Goal: Information Seeking & Learning: Learn about a topic

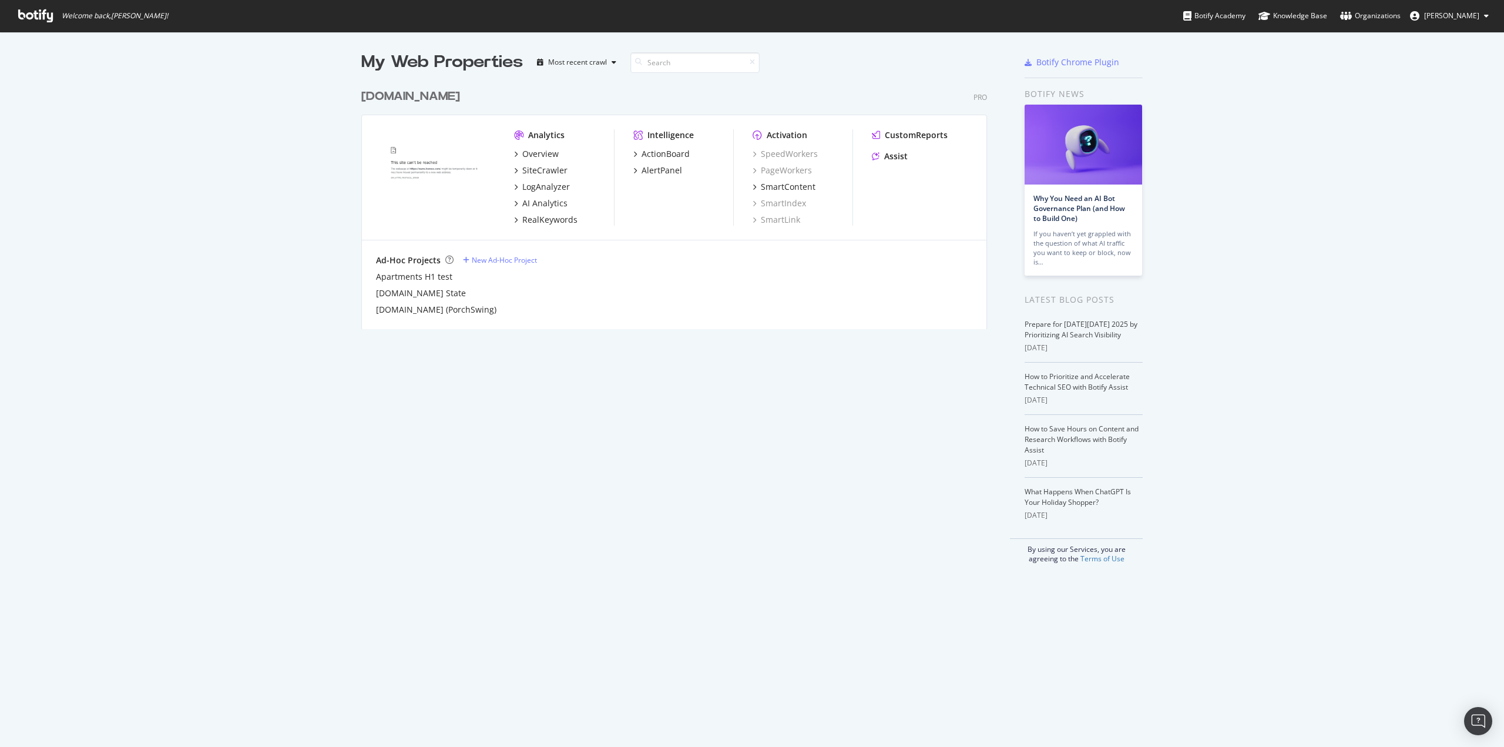
scroll to position [738, 1486]
click at [531, 188] on div "LogAnalyzer" at bounding box center [546, 187] width 48 height 12
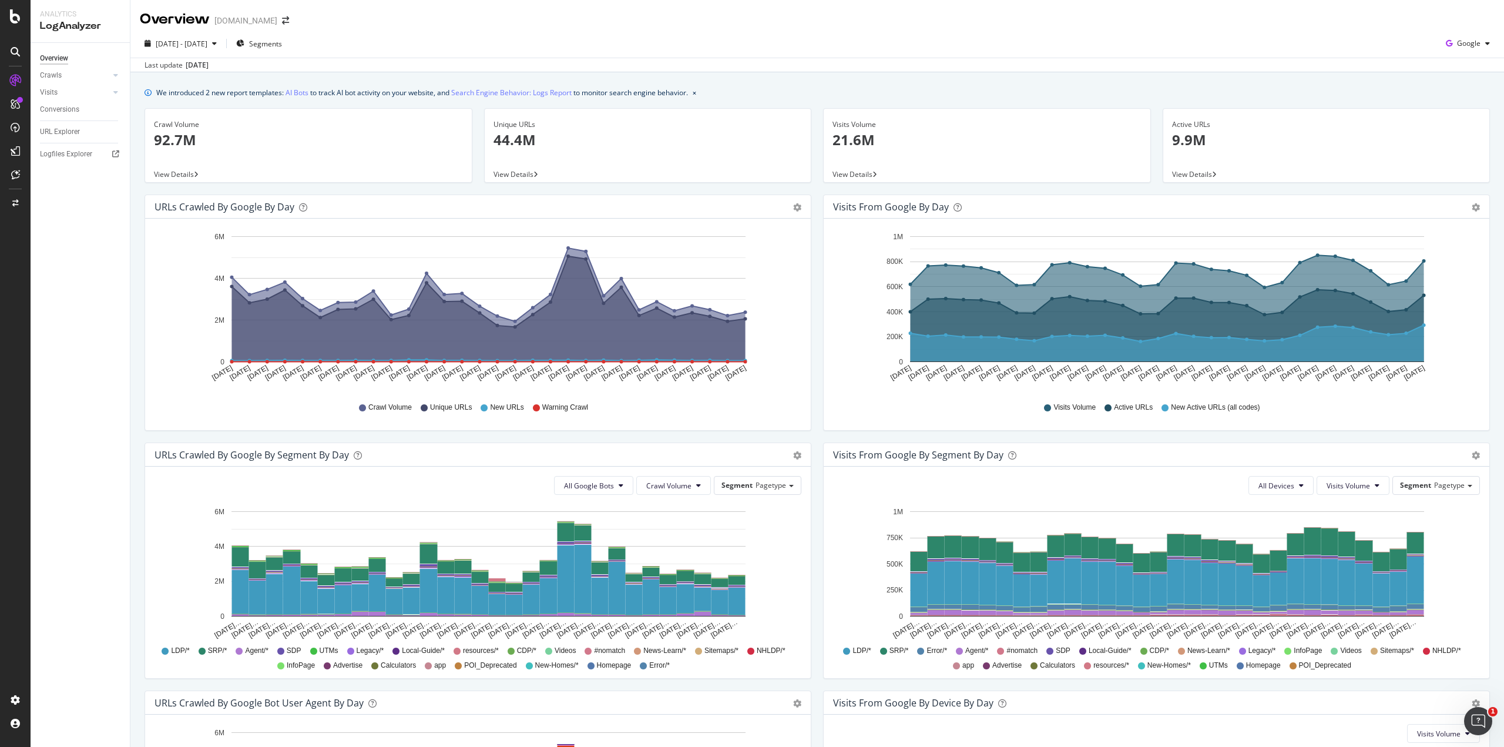
click at [170, 175] on span "View Details" at bounding box center [174, 174] width 40 height 10
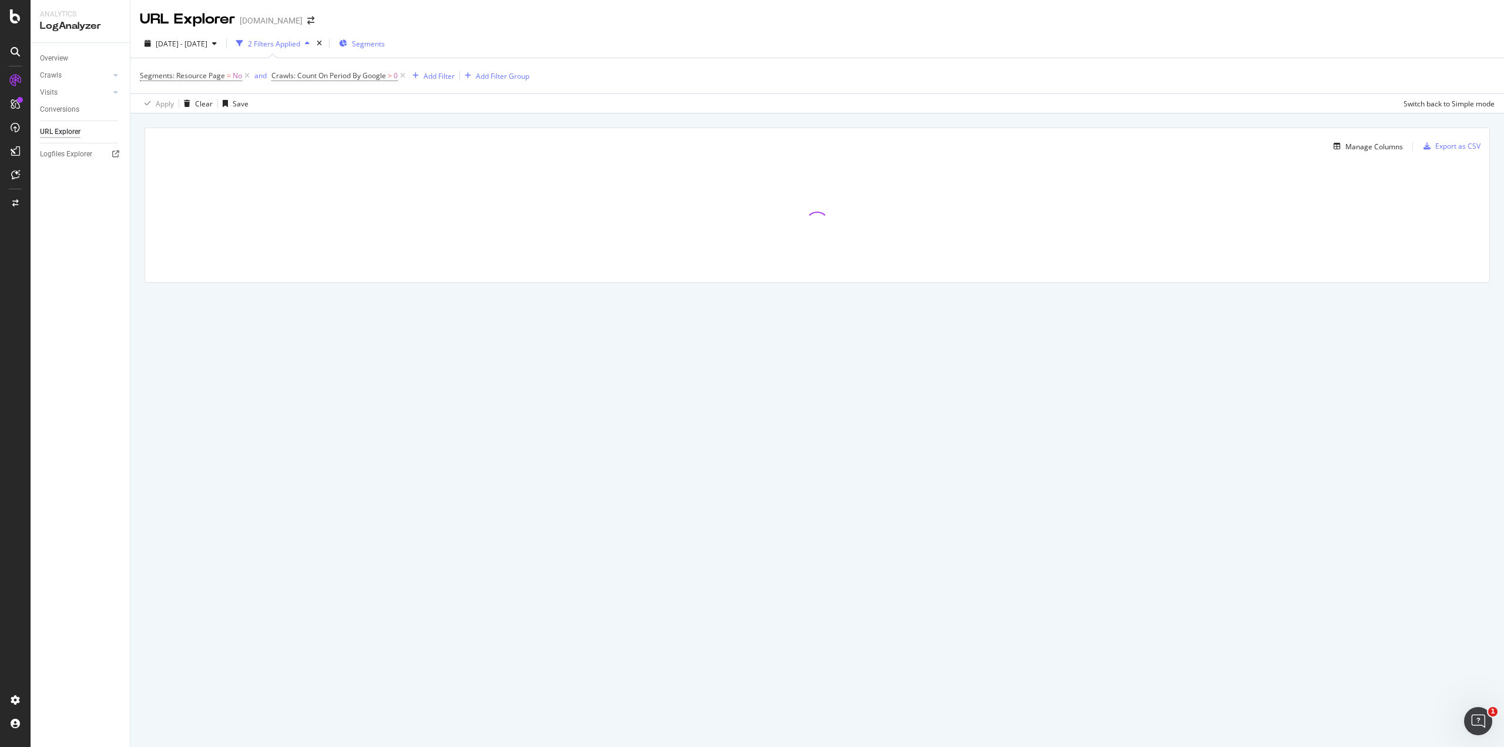
click at [385, 46] on span "Segments" at bounding box center [368, 44] width 33 height 10
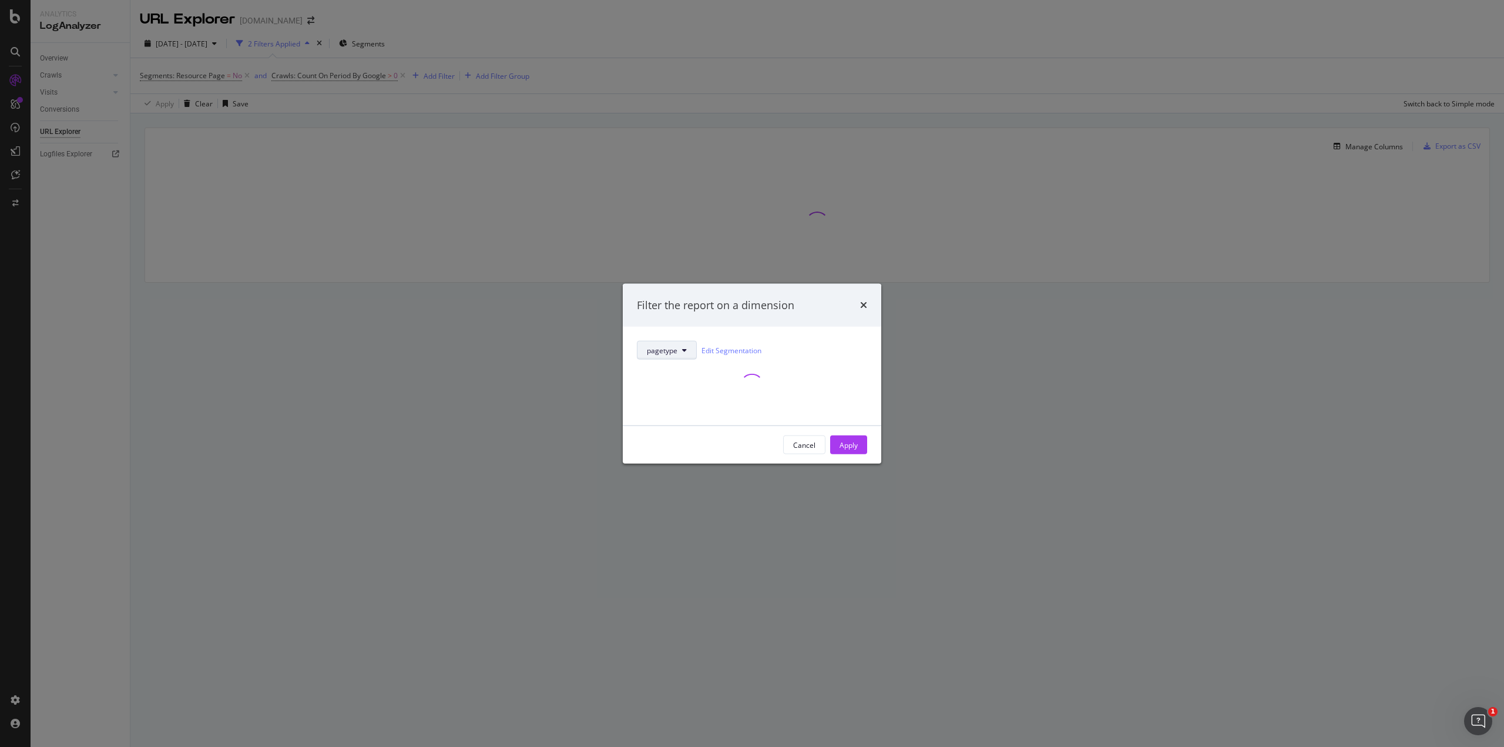
click at [684, 353] on icon "modal" at bounding box center [684, 350] width 5 height 7
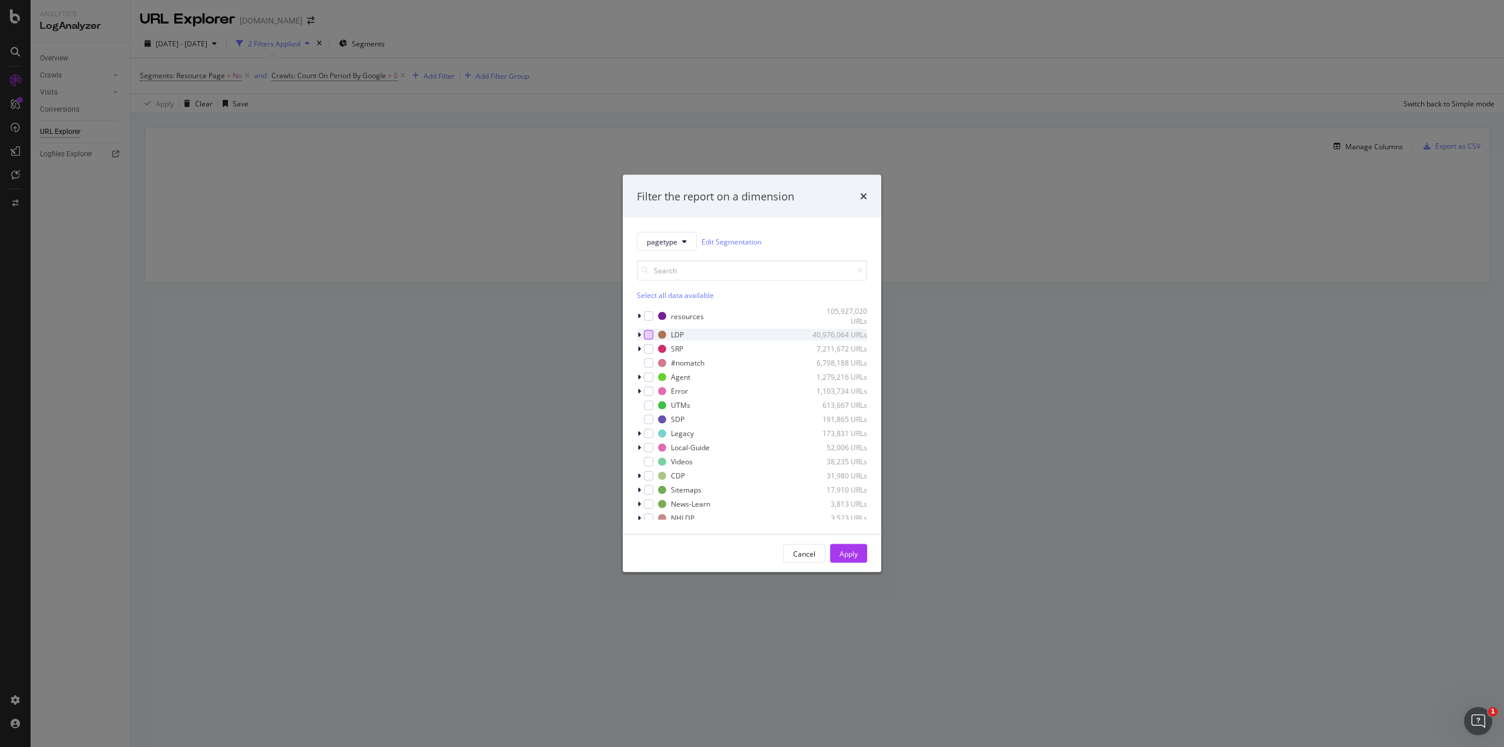
drag, startPoint x: 645, startPoint y: 335, endPoint x: 704, endPoint y: 418, distance: 101.4
click at [645, 335] on div "modal" at bounding box center [648, 334] width 9 height 9
click at [852, 551] on div "Apply" at bounding box center [849, 553] width 18 height 10
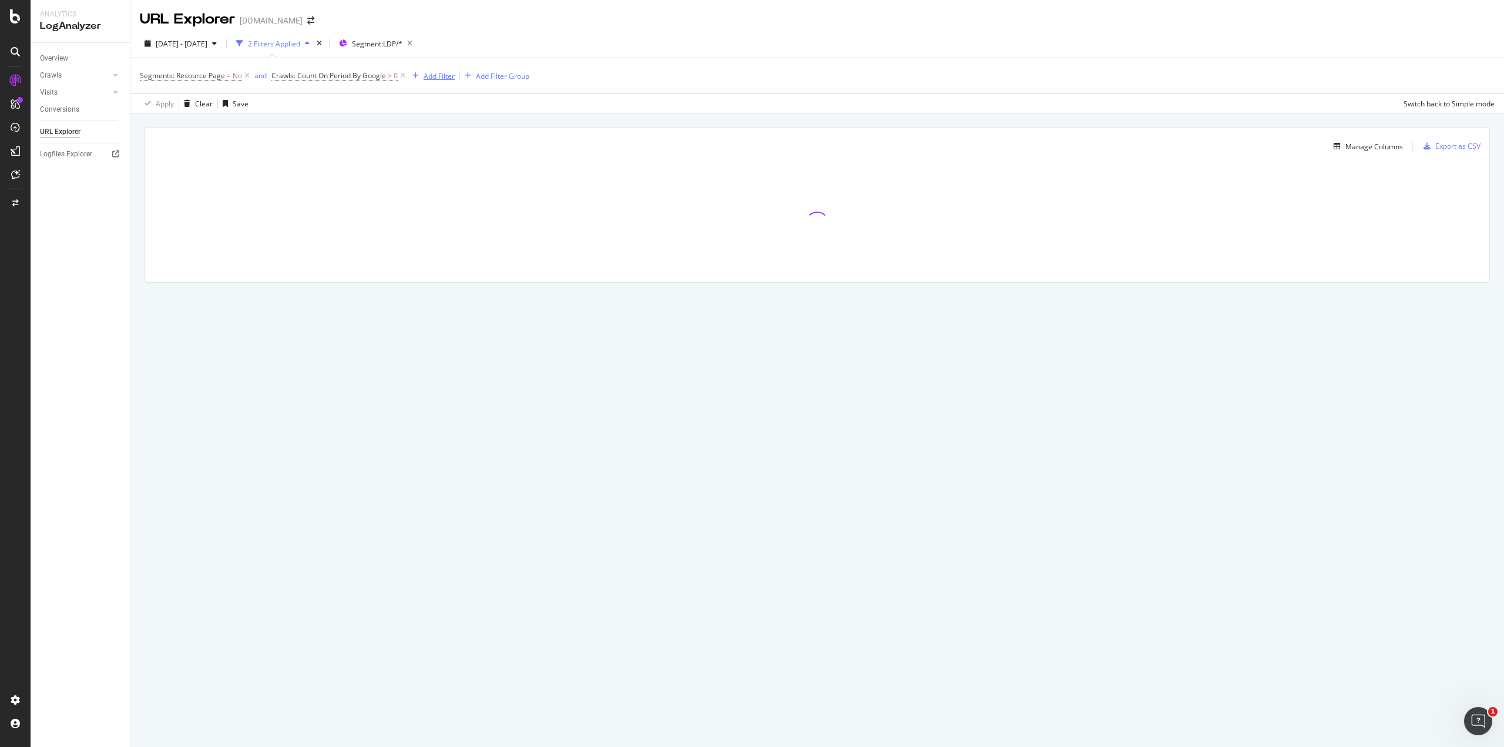
click at [442, 83] on button "Add Filter" at bounding box center [431, 76] width 47 height 14
type input "p"
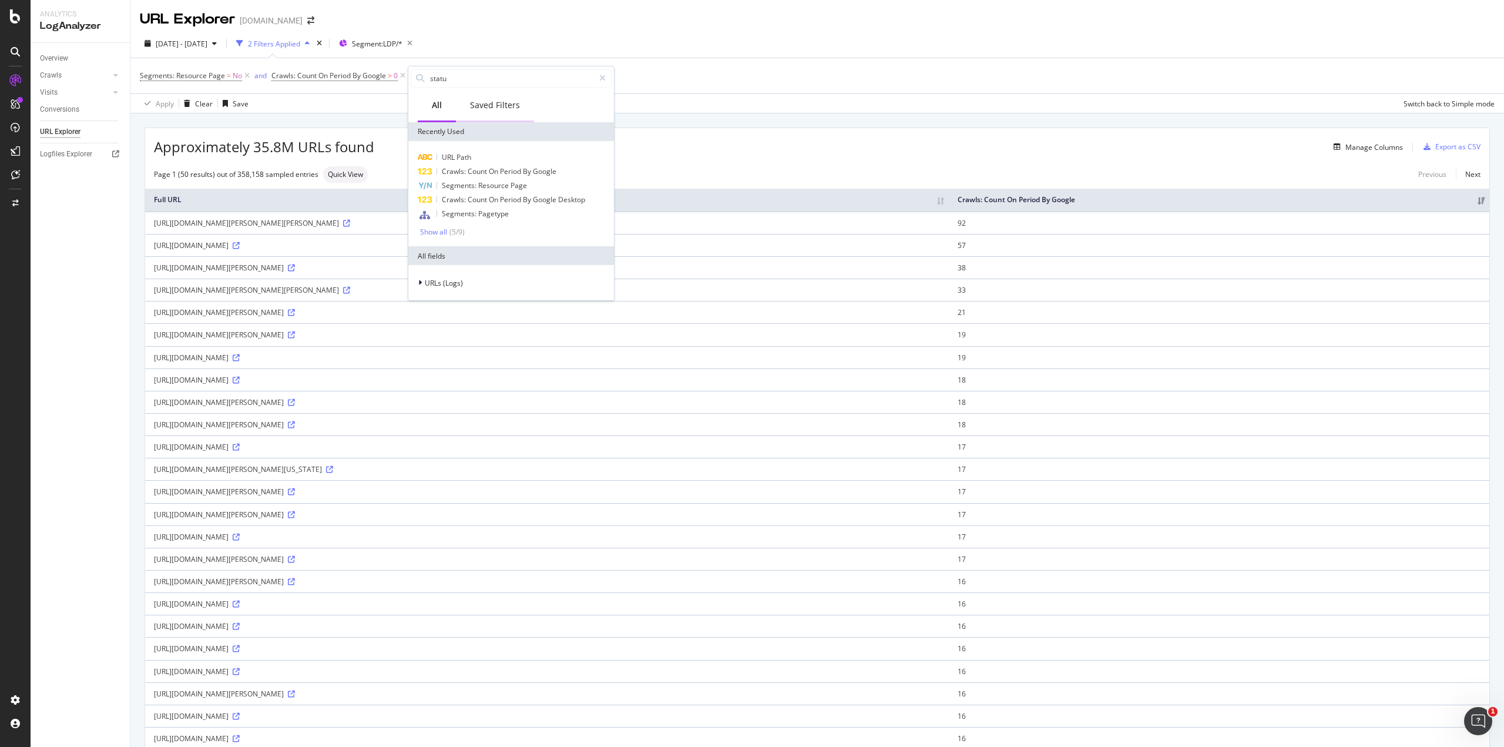
type input "status"
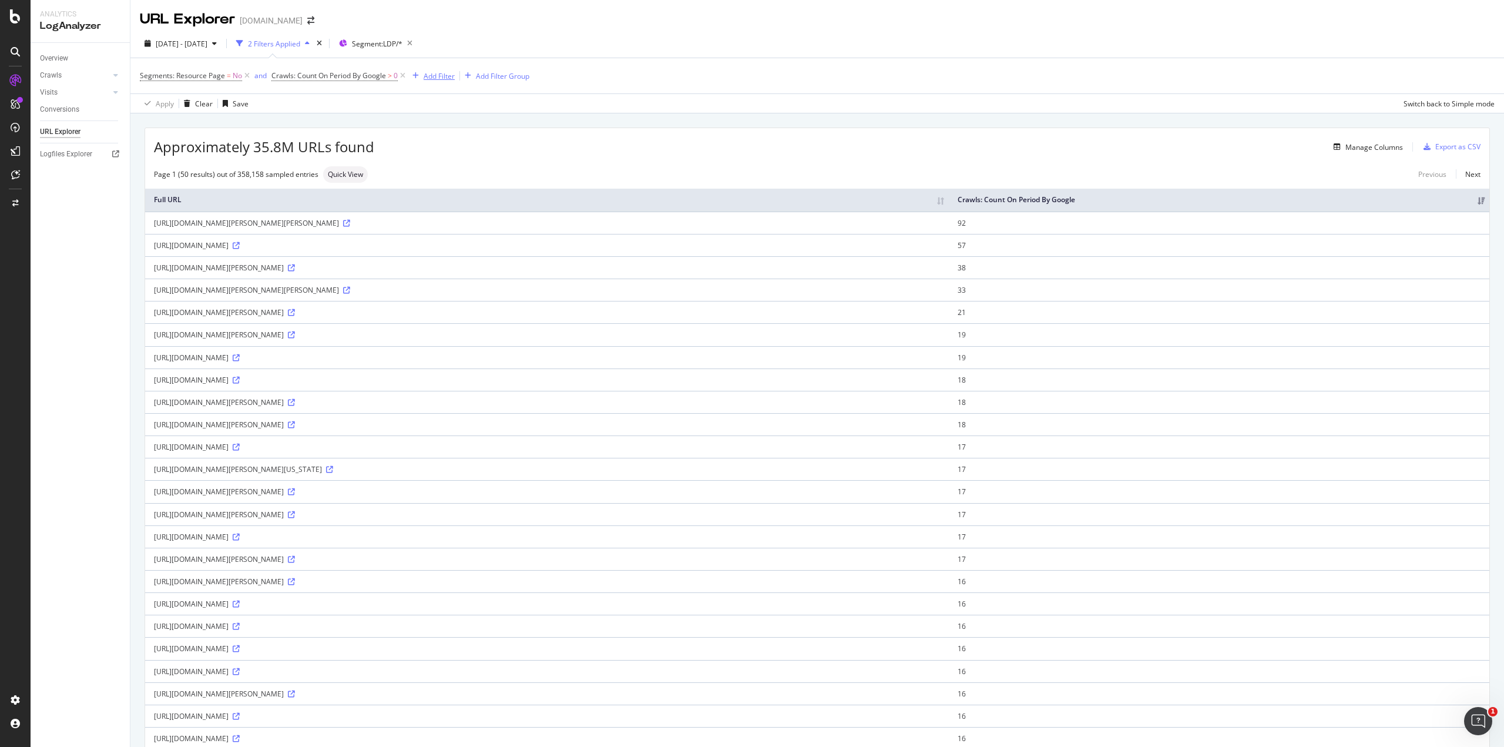
click at [431, 75] on div "Add Filter" at bounding box center [439, 76] width 31 height 10
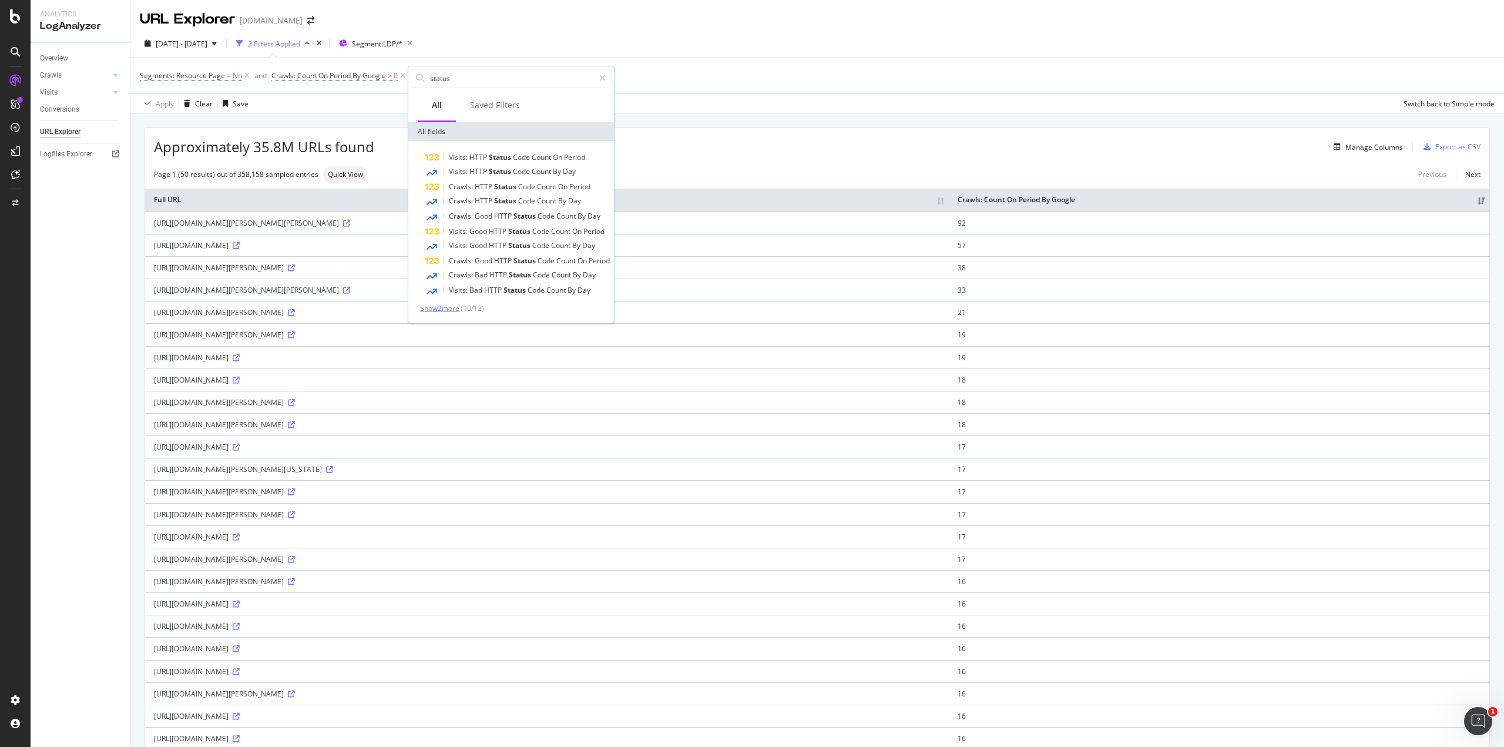
click at [451, 310] on span "Show 2 more" at bounding box center [439, 308] width 39 height 10
click at [459, 79] on input "status" at bounding box center [511, 78] width 165 height 18
